Goal: Navigation & Orientation: Find specific page/section

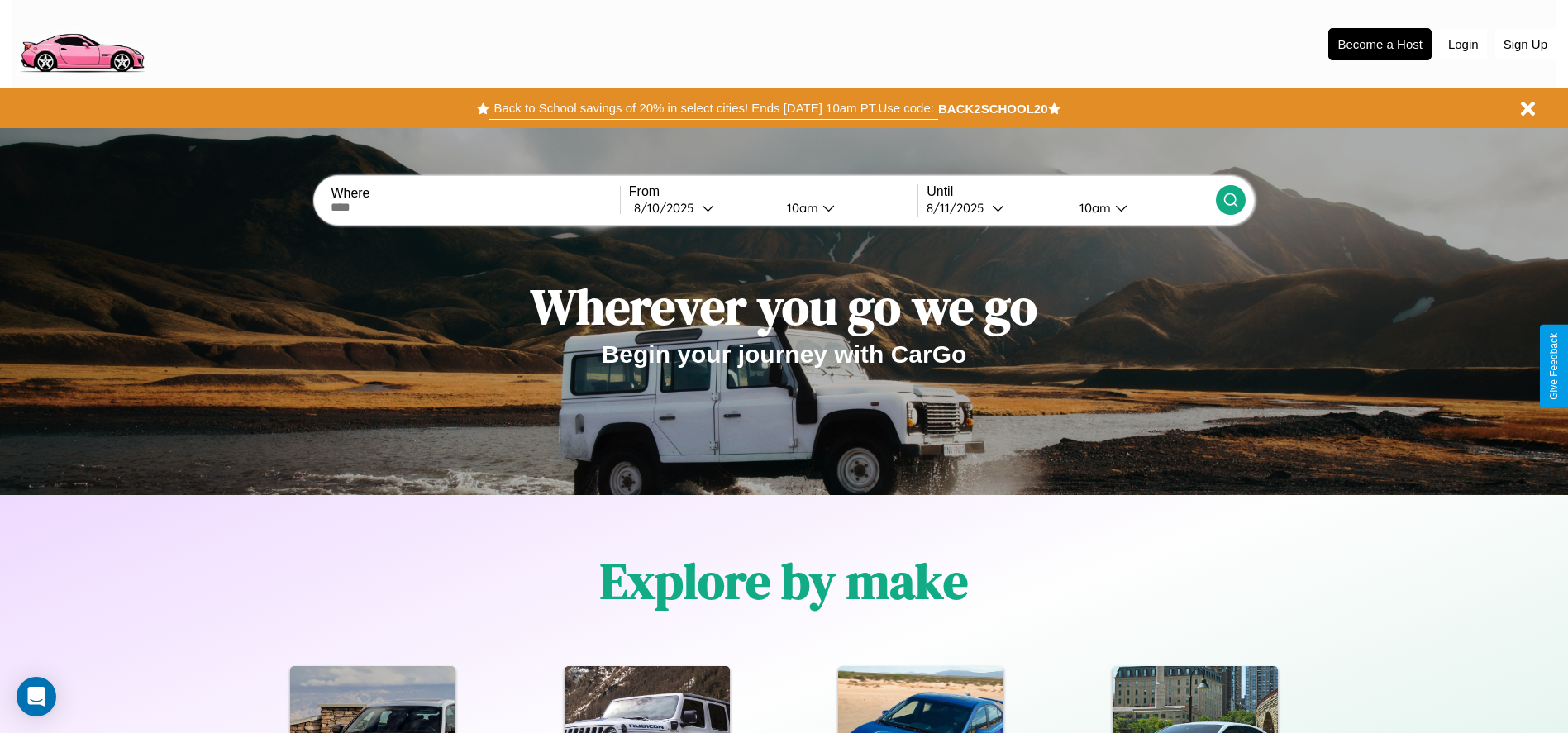
click at [713, 108] on button "Back to School savings of 20% in select cities! Ends [DATE] 10am PT. Use code:" at bounding box center [713, 108] width 448 height 23
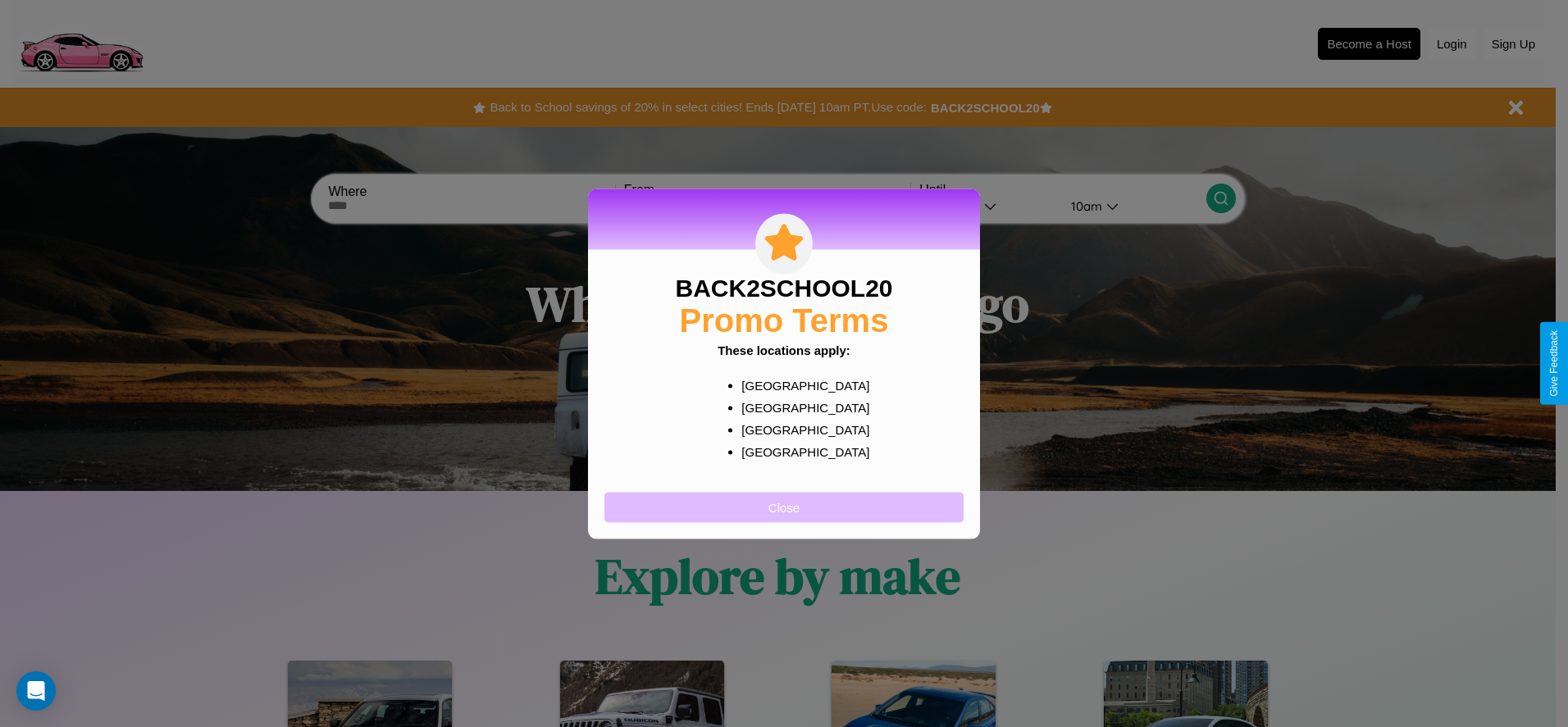
click at [784, 507] on button "Close" at bounding box center [784, 507] width 359 height 30
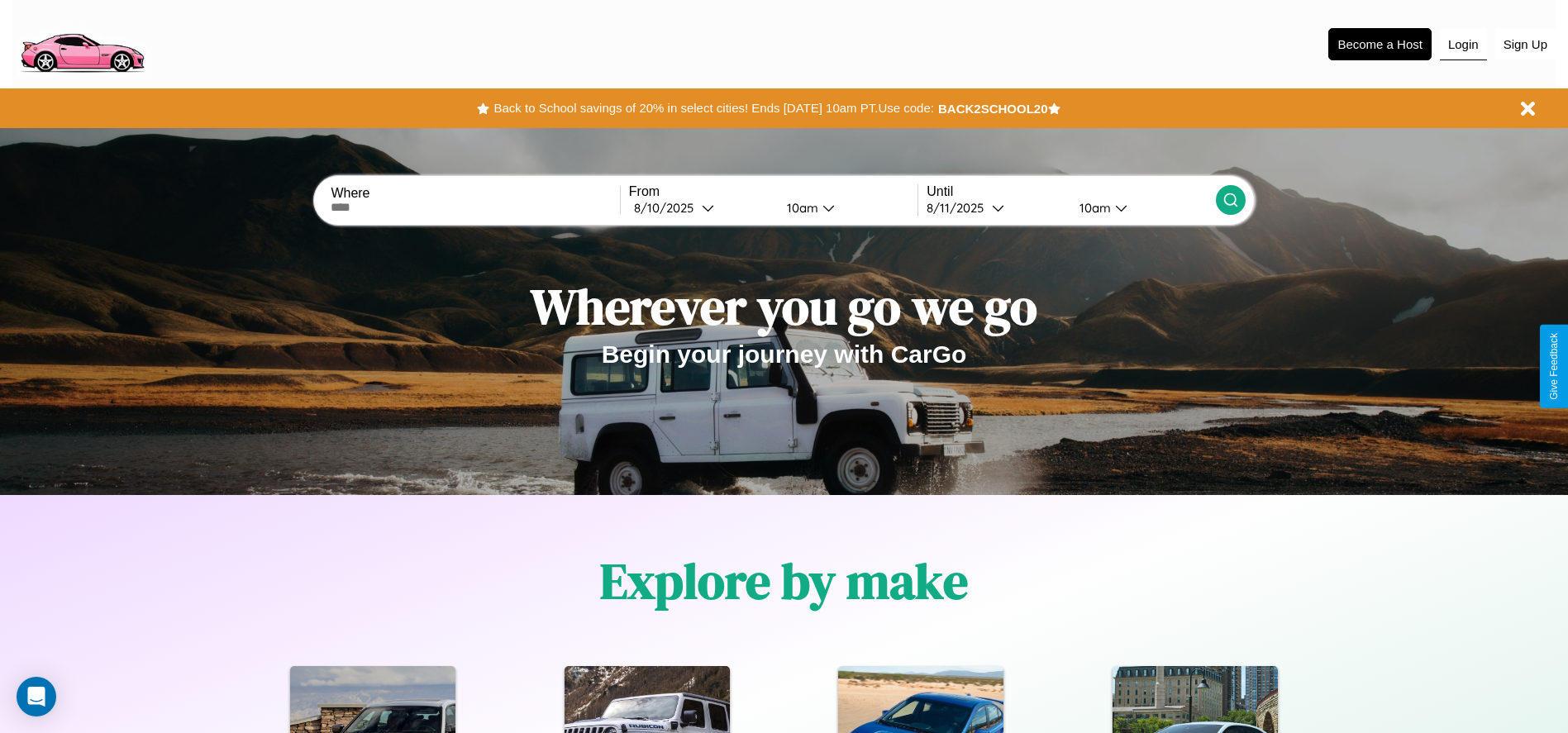
click at [1463, 43] on button "Login" at bounding box center [1463, 44] width 47 height 32
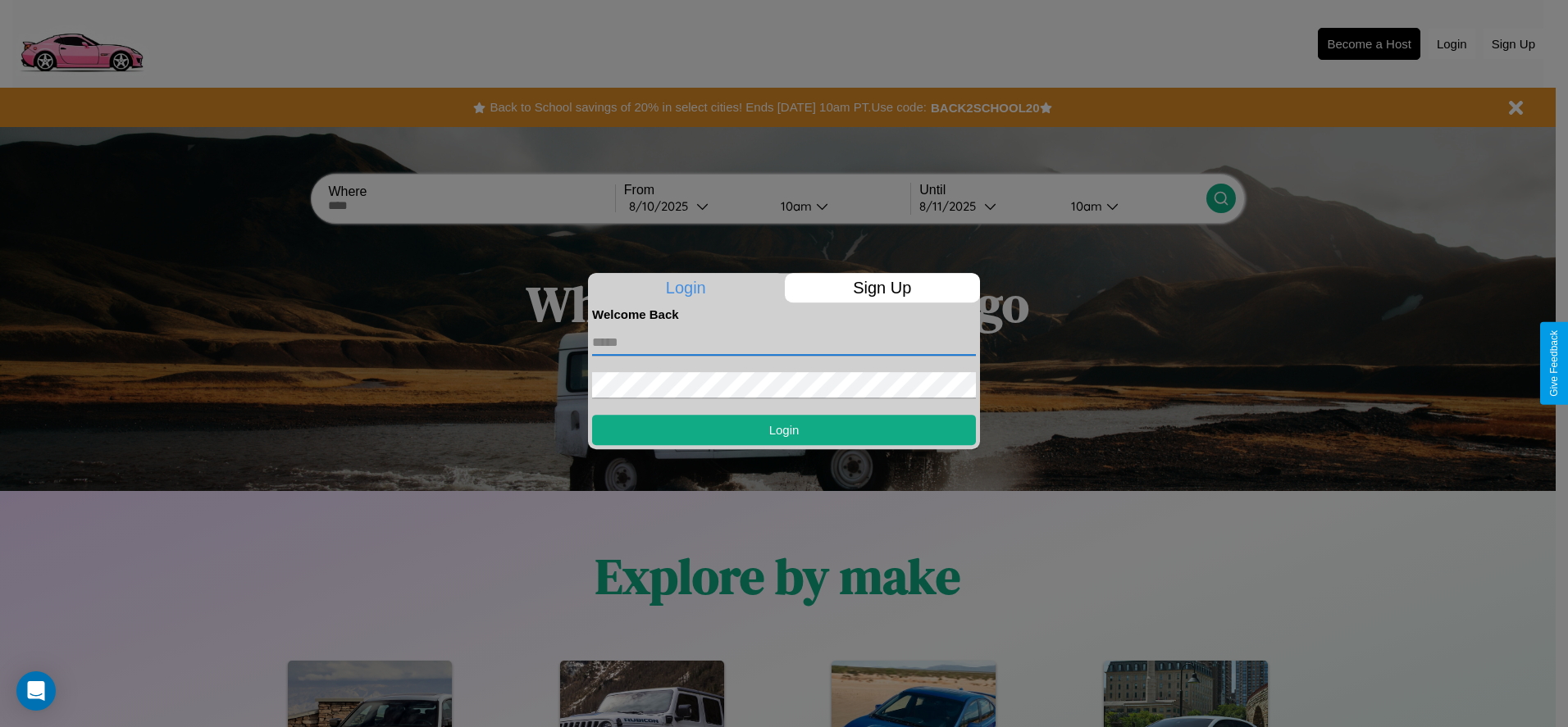
click at [784, 342] on input "text" at bounding box center [784, 342] width 384 height 26
type input "**********"
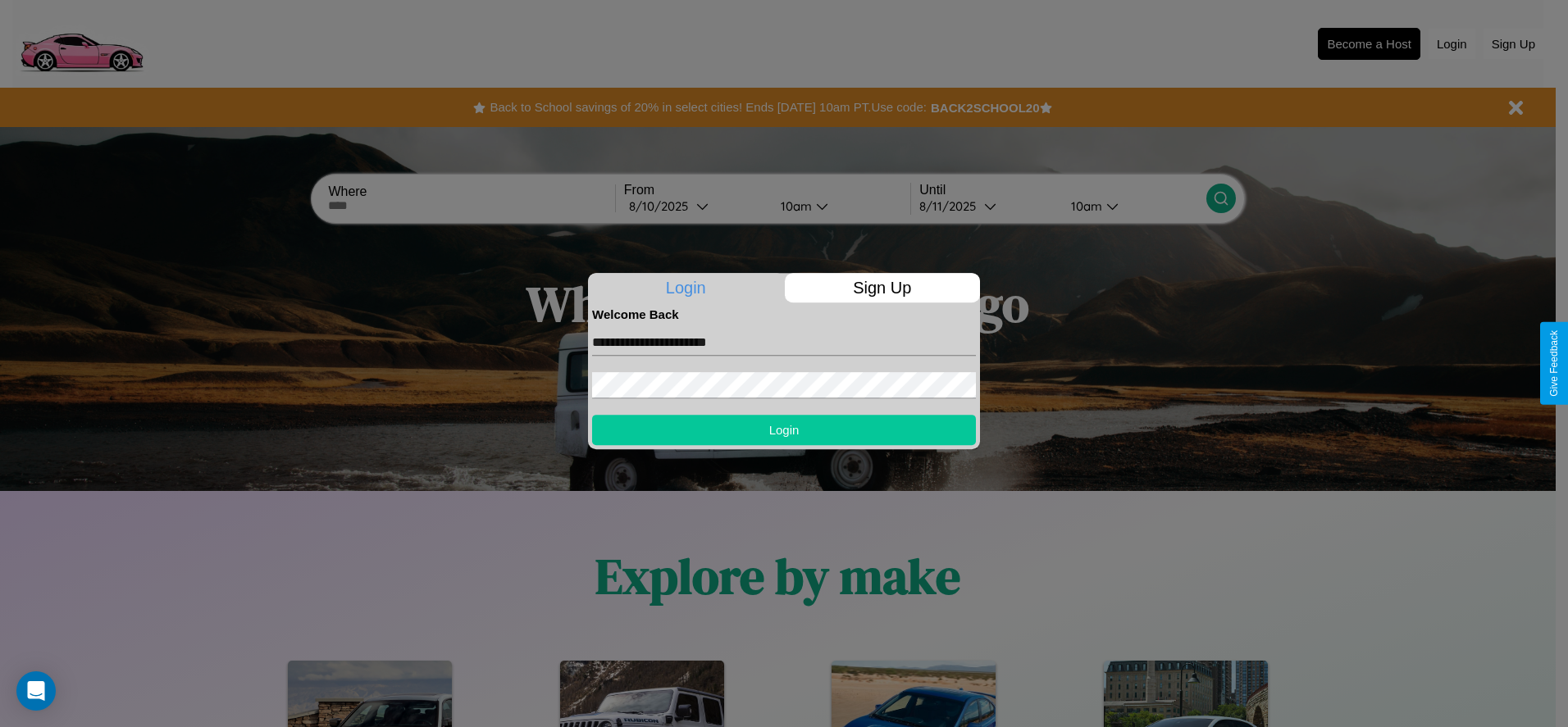
click at [784, 429] on button "Login" at bounding box center [784, 430] width 384 height 30
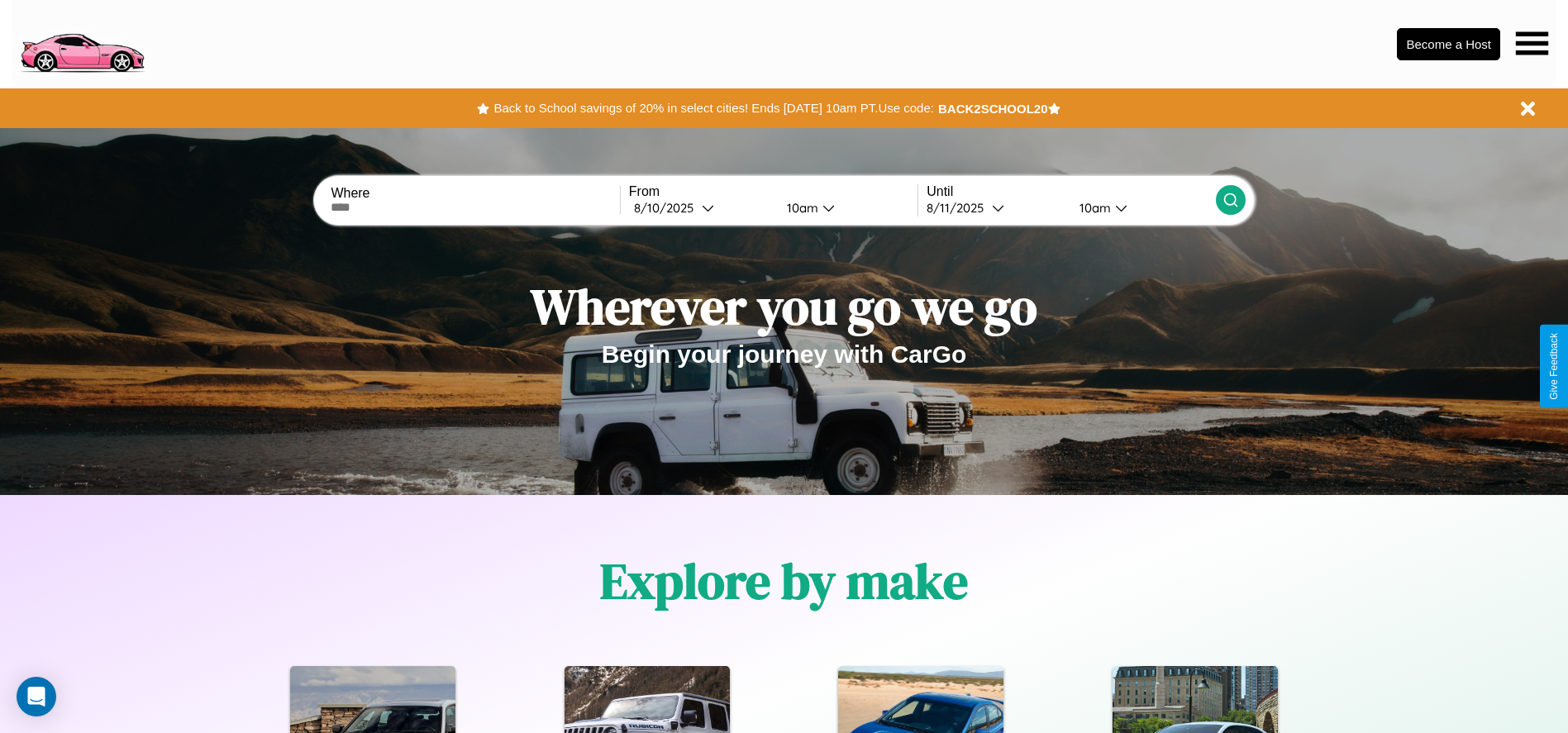
click at [1532, 43] on icon at bounding box center [1532, 43] width 32 height 23
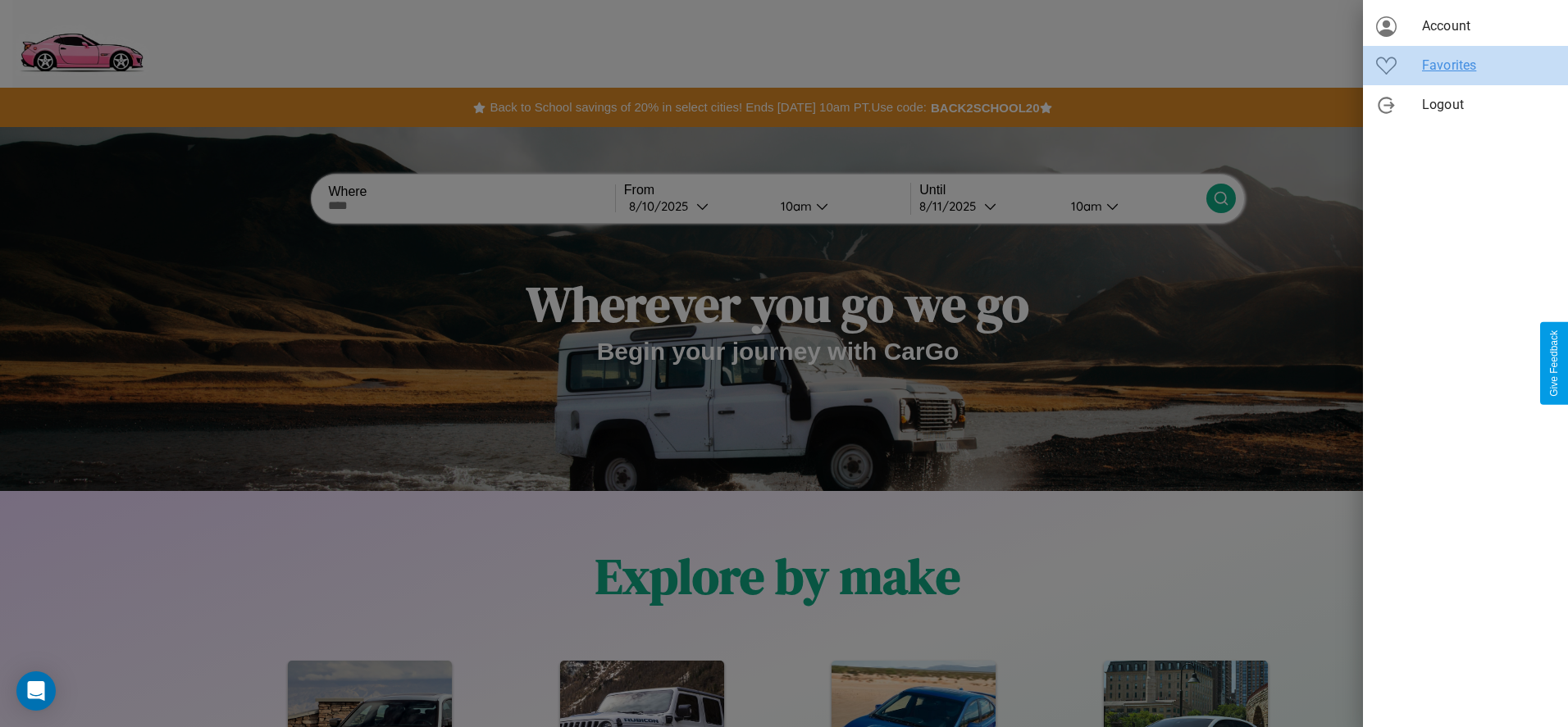
click at [1466, 66] on span "Favorites" at bounding box center [1488, 65] width 133 height 19
